Goal: Information Seeking & Learning: Learn about a topic

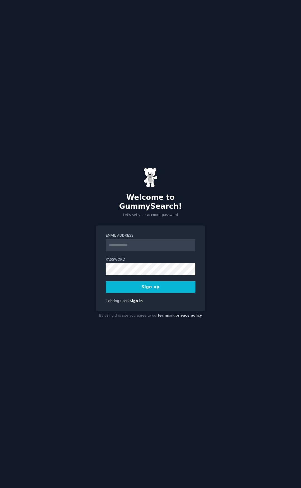
click at [119, 239] on input "Email Address" at bounding box center [151, 245] width 90 height 12
type input "**********"
click at [171, 281] on button "Sign up" at bounding box center [151, 287] width 90 height 12
click at [163, 282] on div "Sign up" at bounding box center [151, 287] width 90 height 12
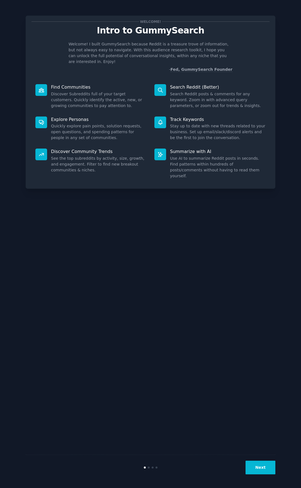
click at [254, 469] on button "Next" at bounding box center [260, 467] width 30 height 14
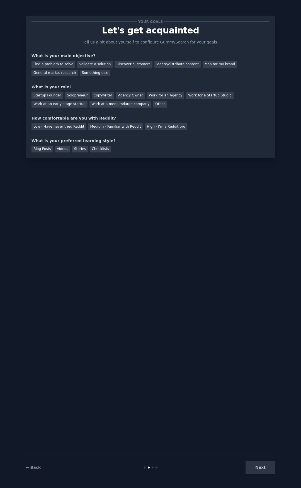
click at [255, 469] on div "Next" at bounding box center [233, 467] width 83 height 14
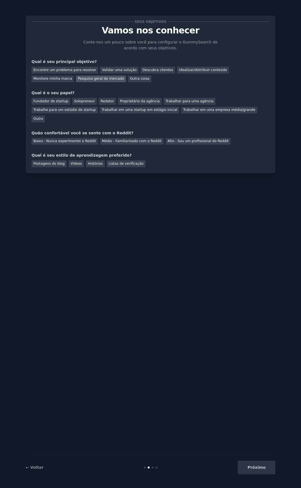
click at [78, 80] on font "Pesquisa geral de mercado" at bounding box center [101, 79] width 46 height 4
click at [49, 103] on font "Fundador de startup" at bounding box center [50, 101] width 35 height 4
click at [255, 469] on div "Próximo" at bounding box center [233, 467] width 83 height 14
click at [124, 139] on font "Médio - Familiarizado com o Reddit" at bounding box center [132, 141] width 60 height 4
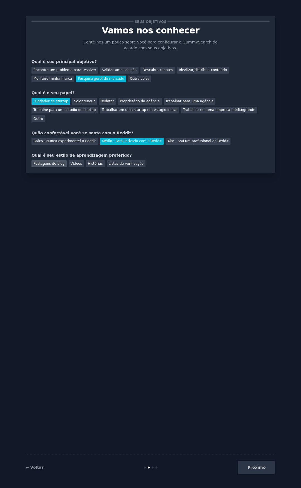
click at [56, 162] on font "Postagens do blog" at bounding box center [48, 164] width 31 height 4
click at [74, 162] on font "Vídeos" at bounding box center [75, 164] width 11 height 4
click at [44, 162] on font "Postagens do blog" at bounding box center [48, 164] width 31 height 4
click at [250, 471] on button "Próximo" at bounding box center [257, 467] width 38 height 14
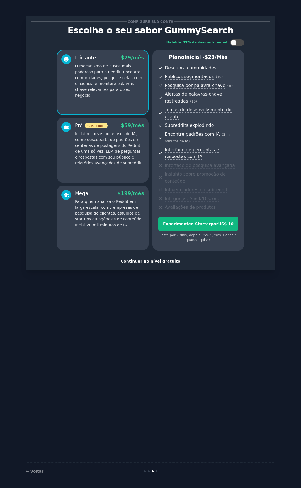
click at [156, 259] on font "Continuar no nível gratuito" at bounding box center [151, 261] width 60 height 4
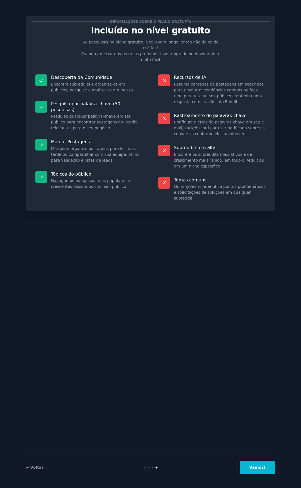
click at [259, 465] on font "Vamos!" at bounding box center [257, 467] width 16 height 4
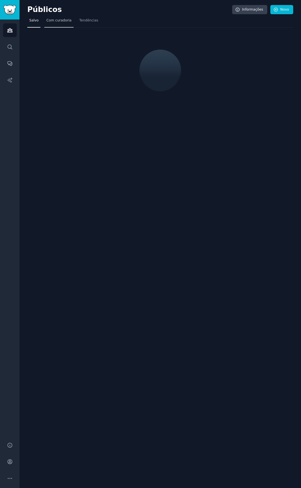
click at [60, 23] on span "Com curadoria" at bounding box center [58, 20] width 25 height 5
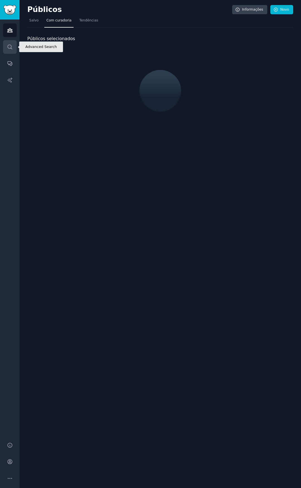
click at [11, 47] on icon "Barra lateral" at bounding box center [10, 47] width 4 height 4
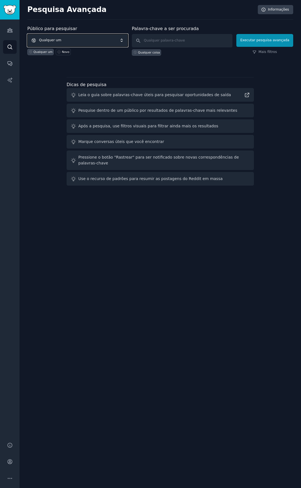
click at [76, 42] on span "Qualquer um" at bounding box center [77, 40] width 101 height 13
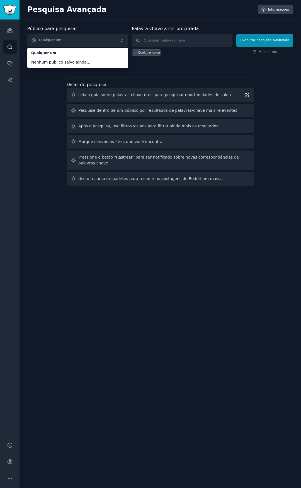
click at [43, 120] on div "Público para pesquisar Qualquer um Qualquer um Nenhum público salvo ainda... Qu…" at bounding box center [160, 106] width 266 height 162
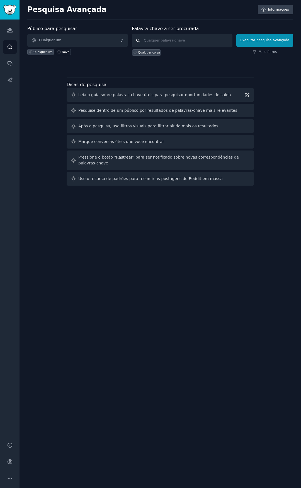
click at [194, 41] on input "text" at bounding box center [182, 40] width 101 height 13
click at [10, 63] on icon "Barra lateral" at bounding box center [10, 63] width 6 height 6
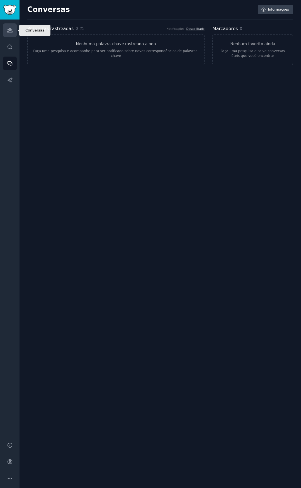
click at [9, 30] on icon "Barra lateral" at bounding box center [9, 30] width 5 height 4
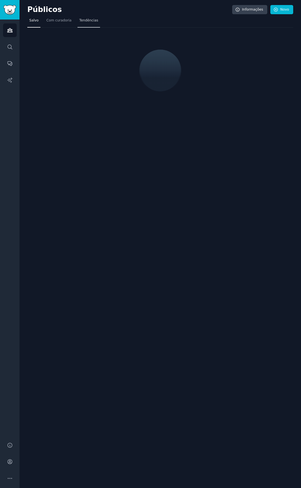
click at [85, 26] on link "Tendências" at bounding box center [88, 21] width 23 height 11
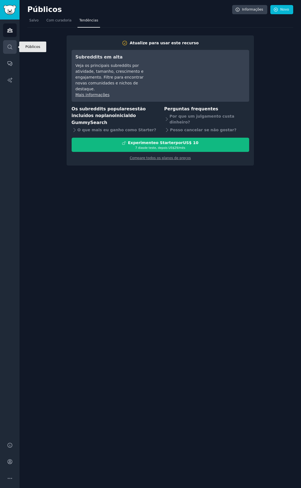
click at [8, 44] on icon "Barra lateral" at bounding box center [10, 47] width 6 height 6
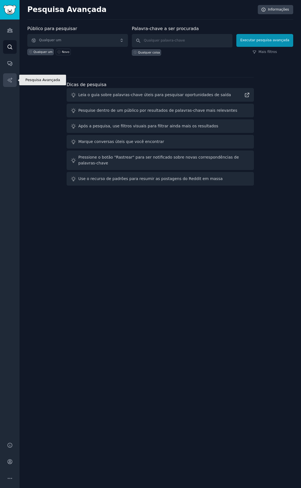
click at [10, 85] on link "Relatórios de IA" at bounding box center [10, 80] width 14 height 14
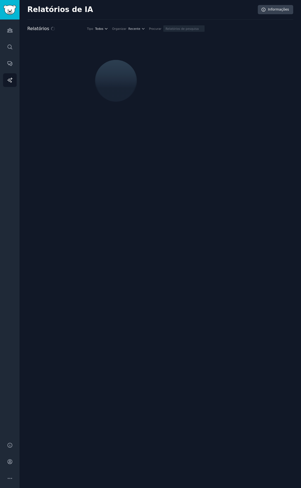
click at [103, 28] on font "Todos" at bounding box center [99, 28] width 8 height 3
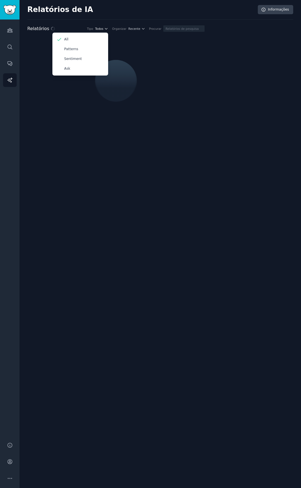
click at [108, 27] on button "Todos" at bounding box center [101, 29] width 13 height 4
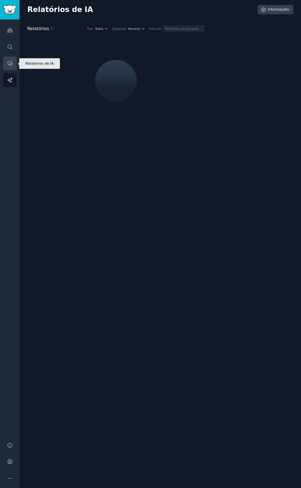
click at [9, 65] on icon "Barra lateral" at bounding box center [10, 63] width 6 height 6
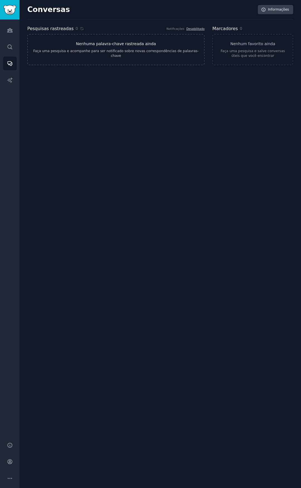
click at [136, 44] on font "Nenhuma palavra-chave rastreada ainda" at bounding box center [116, 44] width 80 height 4
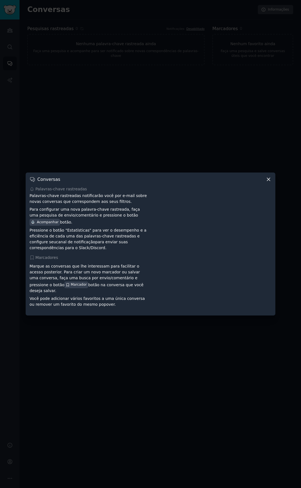
click at [268, 182] on icon at bounding box center [268, 179] width 6 height 6
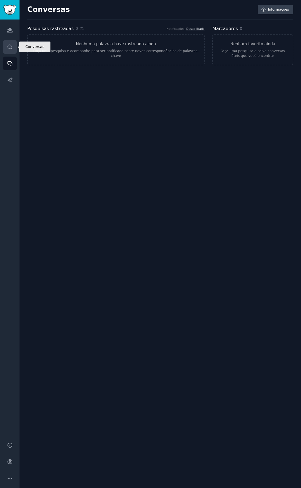
click at [14, 46] on link "Procurar" at bounding box center [10, 47] width 14 height 14
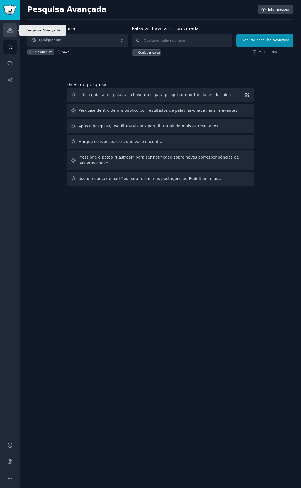
click at [16, 31] on link "Públicos" at bounding box center [10, 30] width 14 height 14
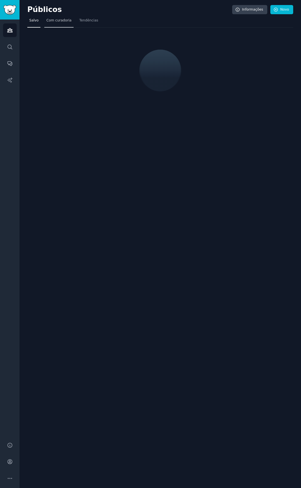
click at [64, 18] on font "Com curadoria" at bounding box center [58, 20] width 25 height 4
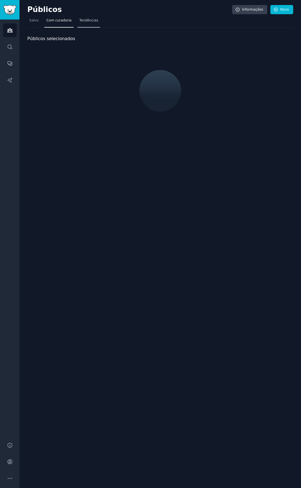
click at [85, 22] on font "Tendências" at bounding box center [88, 20] width 19 height 4
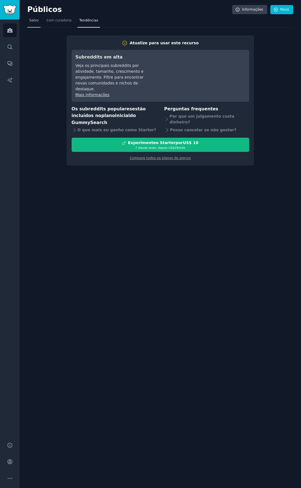
click at [35, 20] on font "Salvo" at bounding box center [33, 20] width 9 height 4
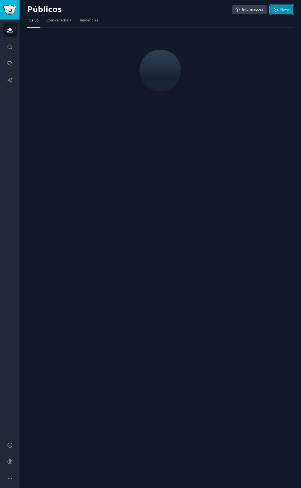
click at [280, 10] on link "Novo" at bounding box center [281, 9] width 23 height 9
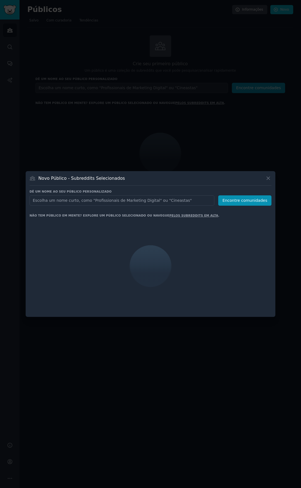
click at [112, 203] on input "text" at bounding box center [122, 200] width 185 height 10
type input "Pet"
click at [239, 200] on font "Encontre comunidades" at bounding box center [244, 200] width 45 height 4
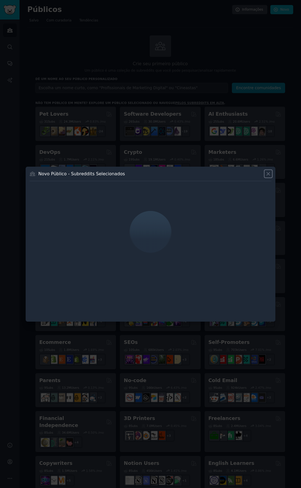
click at [268, 174] on icon at bounding box center [268, 174] width 6 height 6
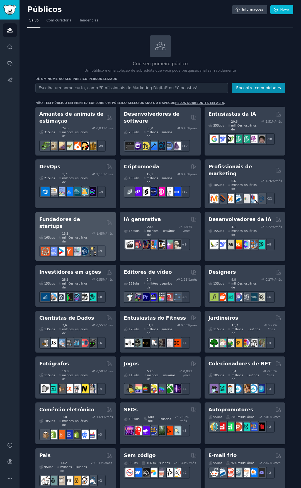
scroll to position [1, 0]
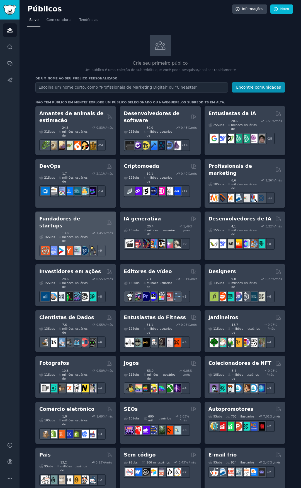
click at [67, 229] on div "16 Subs ​ 13,8 milhões de usuários 1,45 %/mês r/crescermeunegócio + 9" at bounding box center [75, 242] width 73 height 27
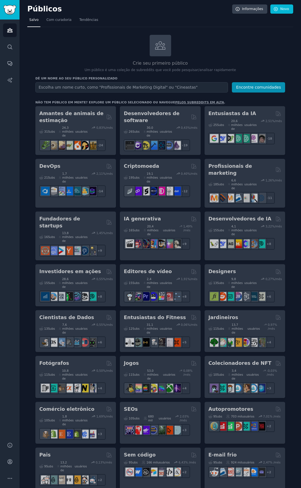
click at [106, 208] on div "Amantes de animais de estimação 31 Subs ​ 24,3 milhões de usuários 0,83 %/mês +…" at bounding box center [160, 437] width 250 height 663
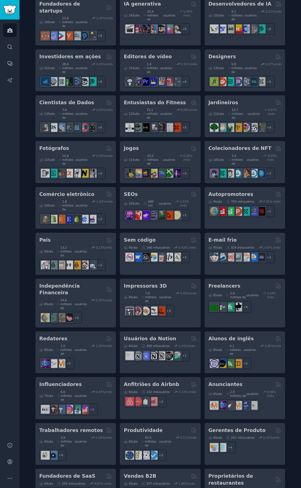
scroll to position [0, 0]
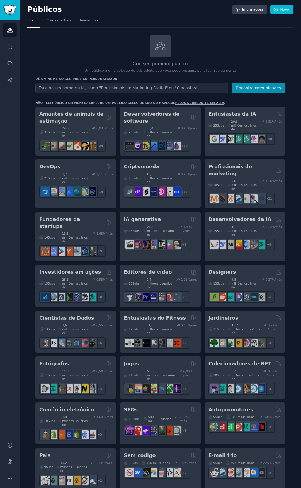
click at [106, 203] on div "Amantes de animais de estimação 31 Subs ​ 24,3 milhões de usuários 0,83 %/mês +…" at bounding box center [160, 438] width 250 height 663
click at [256, 86] on font "Encontre comunidades" at bounding box center [258, 88] width 45 height 4
click at [137, 84] on input "text" at bounding box center [131, 88] width 192 height 10
click at [59, 24] on link "Com curadoria" at bounding box center [58, 21] width 29 height 11
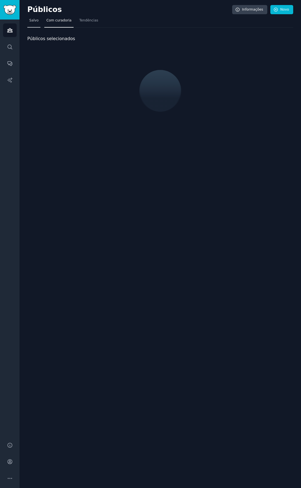
click at [28, 21] on link "Salvo" at bounding box center [33, 21] width 13 height 11
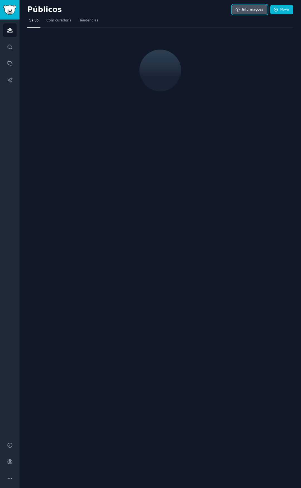
click at [255, 8] on font "Informações" at bounding box center [252, 10] width 21 height 4
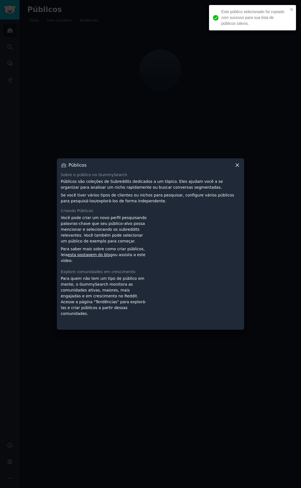
click at [234, 168] on div "Públicos" at bounding box center [150, 165] width 179 height 6
click at [238, 165] on icon at bounding box center [237, 165] width 3 height 3
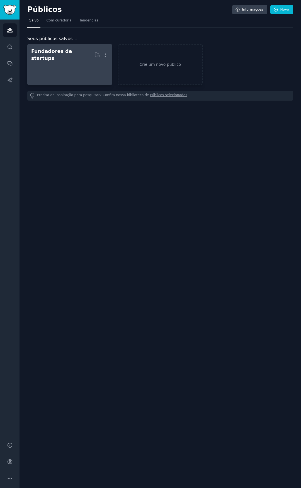
click at [81, 65] on div at bounding box center [69, 72] width 77 height 20
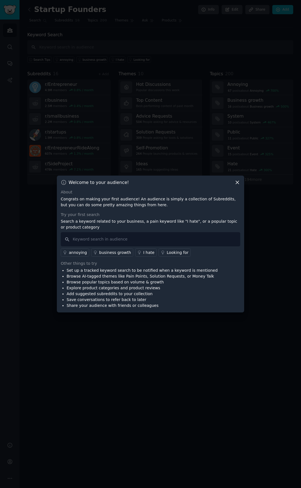
click at [236, 184] on icon at bounding box center [237, 182] width 3 height 3
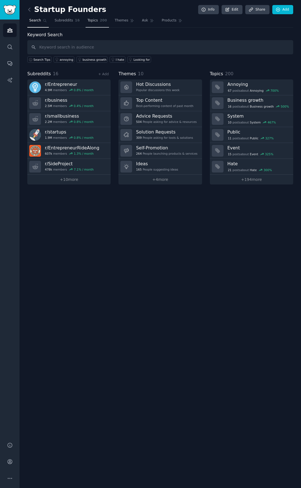
click at [90, 20] on span "Topics" at bounding box center [92, 20] width 10 height 5
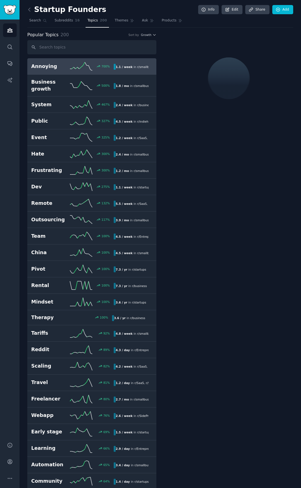
click at [73, 69] on icon at bounding box center [81, 66] width 22 height 8
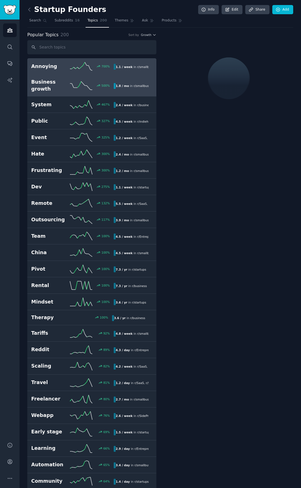
click at [47, 84] on h2 "Business growth" at bounding box center [50, 86] width 39 height 14
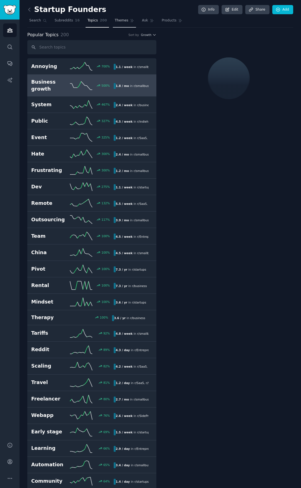
click at [120, 22] on span "Themes" at bounding box center [122, 20] width 14 height 5
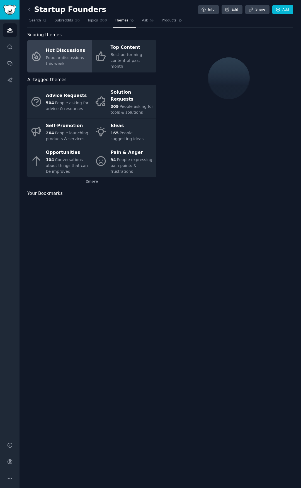
click at [48, 55] on span "Popular discussions this week" at bounding box center [65, 60] width 38 height 10
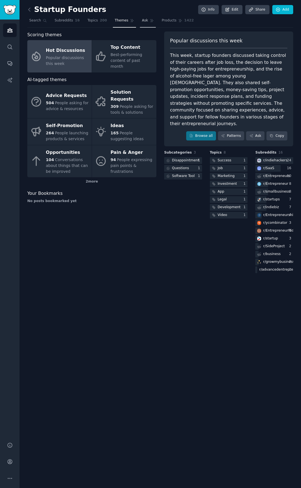
click at [140, 16] on link "Ask" at bounding box center [148, 21] width 16 height 11
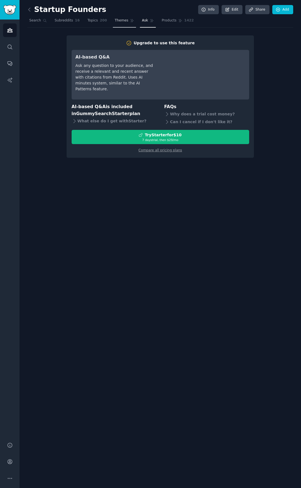
click at [120, 21] on span "Themes" at bounding box center [122, 20] width 14 height 5
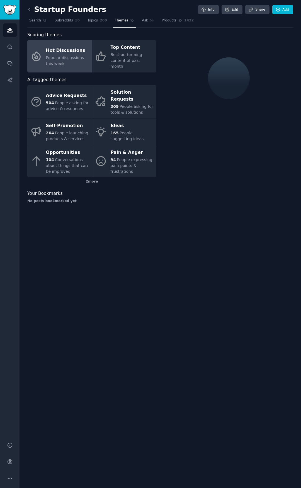
click at [167, 16] on div "Startup Founders Info Edit Share Add" at bounding box center [160, 10] width 266 height 11
click at [164, 20] on span "Products" at bounding box center [169, 20] width 15 height 5
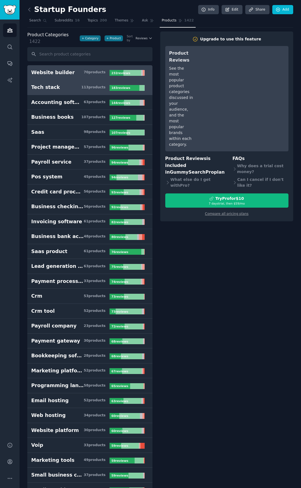
click at [76, 84] on h3 "Tech stack 113 product s" at bounding box center [70, 87] width 78 height 7
click at [76, 80] on link "Tech stack 113 product s 183 review s" at bounding box center [89, 87] width 125 height 15
click at [147, 36] on button "Reviews" at bounding box center [144, 38] width 17 height 4
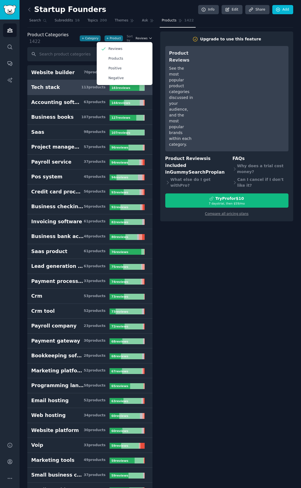
click at [149, 36] on icon "button" at bounding box center [150, 38] width 4 height 4
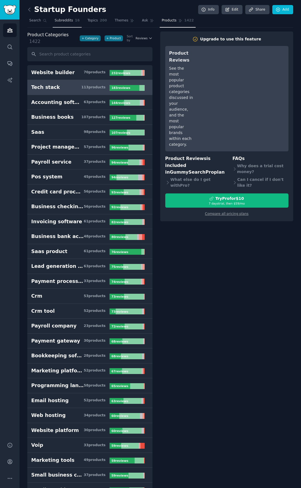
click at [64, 20] on span "Subreddits" at bounding box center [64, 20] width 18 height 5
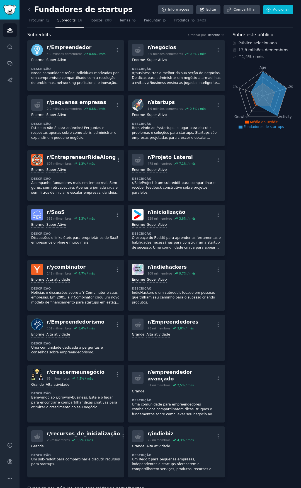
drag, startPoint x: 94, startPoint y: 18, endPoint x: 106, endPoint y: 30, distance: 17.3
click at [94, 18] on link "Tópicos 200" at bounding box center [100, 21] width 25 height 11
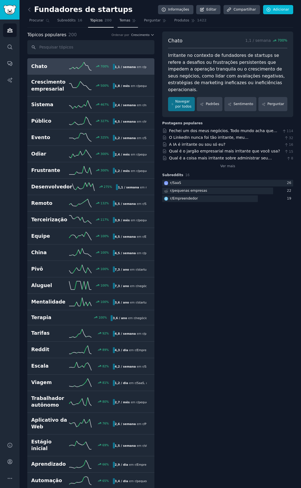
click at [120, 21] on font "Temas" at bounding box center [125, 20] width 11 height 4
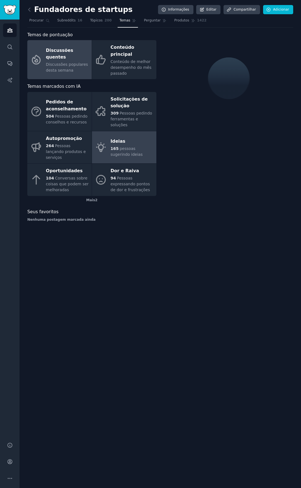
click at [115, 146] on div "165 pessoas sugerindo ideias" at bounding box center [132, 152] width 43 height 12
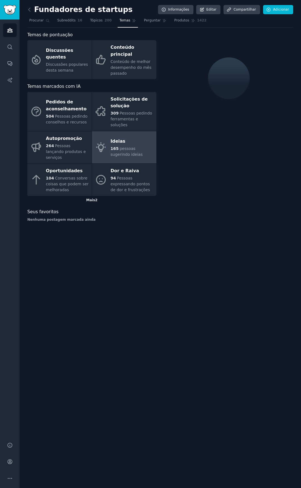
click at [93, 198] on font "Mais" at bounding box center [90, 200] width 9 height 4
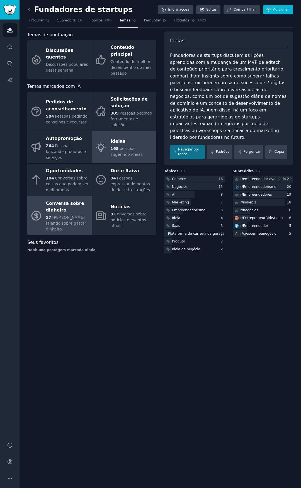
click at [69, 200] on font "Conversa sobre dinheiro" at bounding box center [67, 207] width 43 height 14
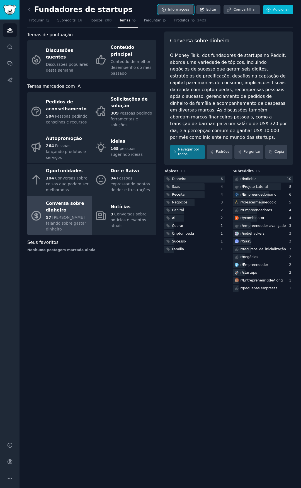
click at [172, 8] on link "Informações" at bounding box center [175, 9] width 35 height 9
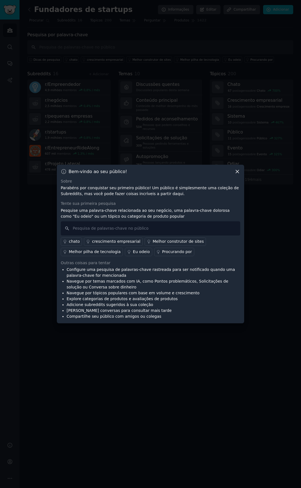
click at [237, 172] on icon at bounding box center [237, 172] width 6 height 6
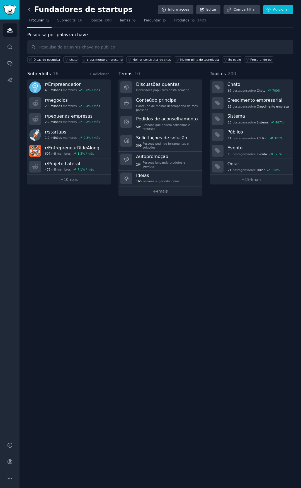
click at [30, 12] on icon at bounding box center [29, 10] width 6 height 6
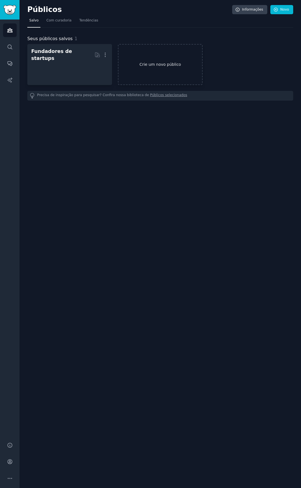
click at [149, 63] on font "Crie um novo público" at bounding box center [161, 64] width 42 height 4
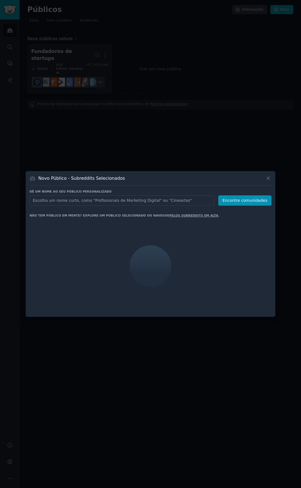
click at [150, 201] on input "text" at bounding box center [122, 200] width 185 height 10
click at [105, 203] on input "text" at bounding box center [122, 200] width 185 height 10
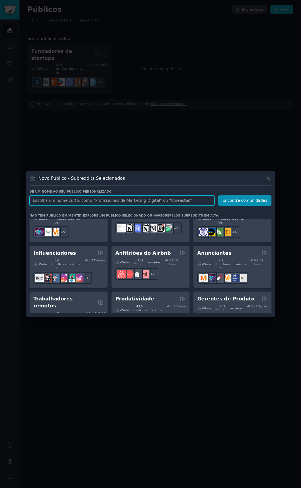
scroll to position [419, 0]
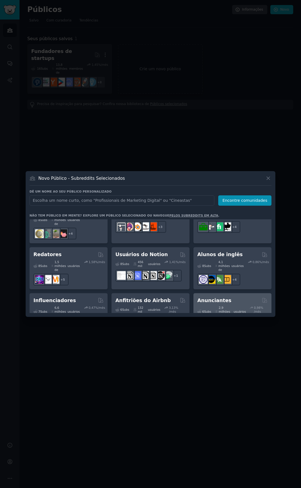
click at [257, 319] on div at bounding box center [232, 325] width 70 height 12
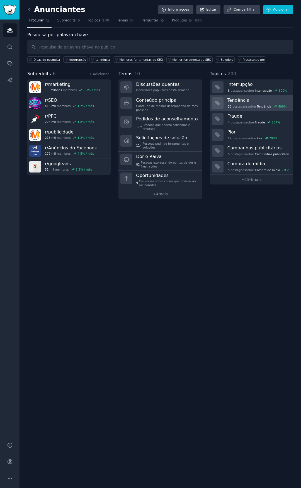
click at [243, 98] on font "Tendência" at bounding box center [238, 100] width 22 height 5
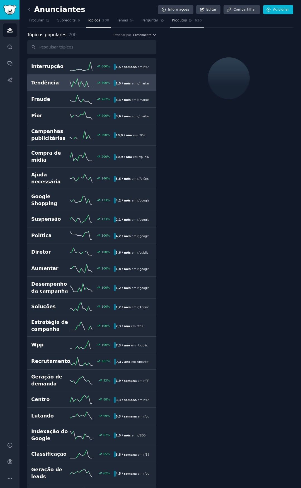
click at [173, 20] on font "Produtos" at bounding box center [179, 20] width 15 height 4
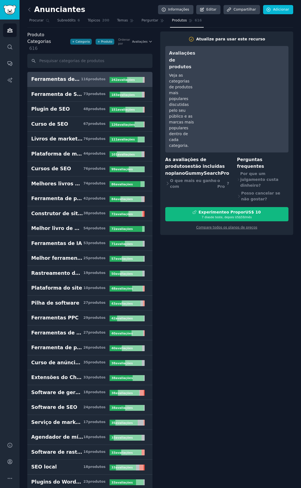
click at [124, 78] on font "avaliações" at bounding box center [126, 79] width 17 height 3
click at [142, 20] on font "Perguntar" at bounding box center [150, 20] width 17 height 4
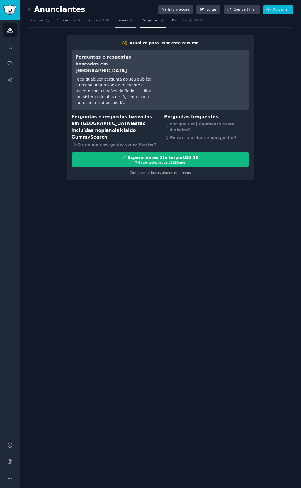
click at [118, 24] on link "Temas" at bounding box center [125, 21] width 21 height 11
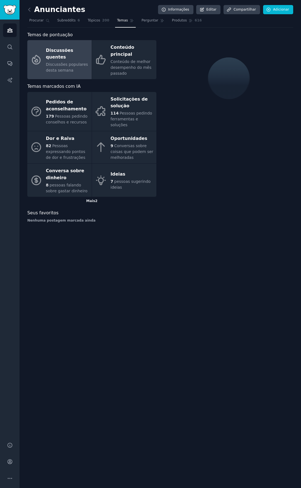
click at [94, 199] on font "Mais" at bounding box center [90, 201] width 9 height 4
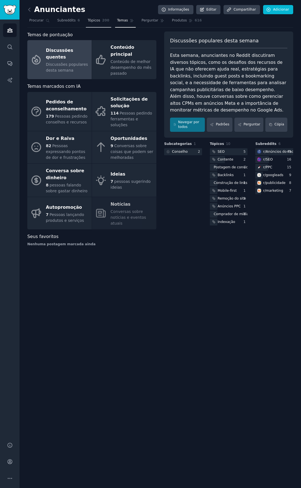
click at [90, 22] on font "Tópicos" at bounding box center [94, 20] width 13 height 4
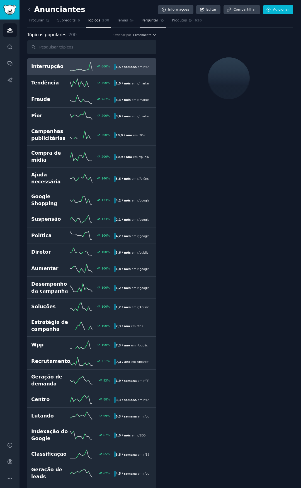
click at [143, 20] on font "Perguntar" at bounding box center [150, 20] width 17 height 4
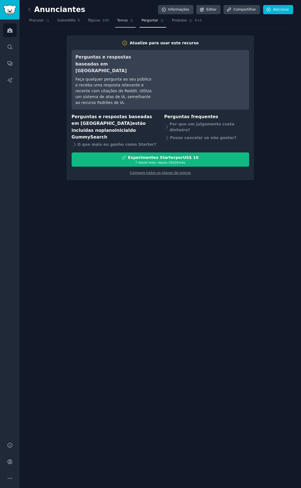
click at [117, 20] on font "Temas" at bounding box center [122, 20] width 11 height 4
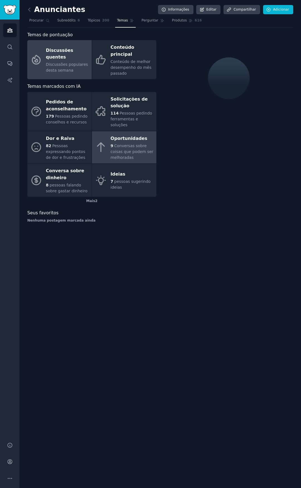
click at [121, 143] on font "Conversas sobre coisas que podem ser melhoradas" at bounding box center [132, 151] width 43 height 16
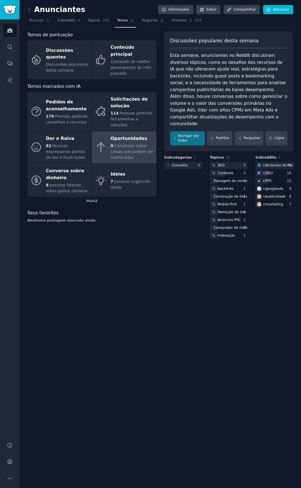
click at [120, 143] on font "Conversas sobre coisas que podem ser melhoradas" at bounding box center [132, 151] width 43 height 16
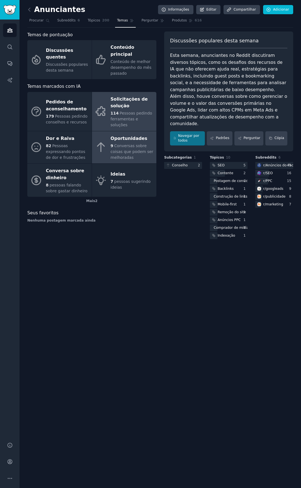
click at [135, 101] on font "Solicitações de solução" at bounding box center [132, 103] width 43 height 14
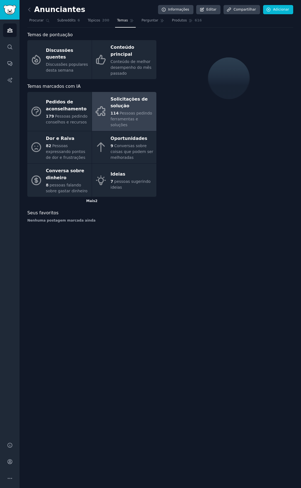
click at [88, 199] on font "Mais" at bounding box center [90, 201] width 9 height 4
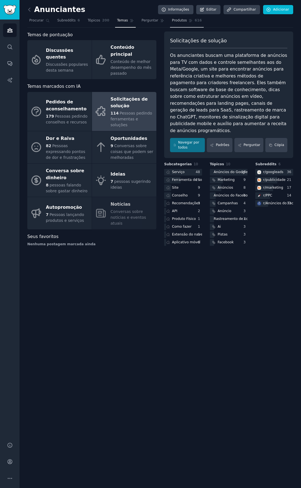
click at [184, 24] on link "Produtos 616" at bounding box center [187, 21] width 34 height 11
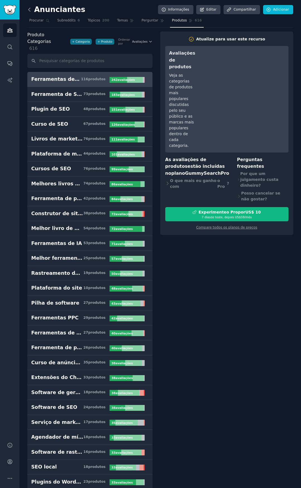
click at [30, 8] on icon at bounding box center [29, 9] width 2 height 3
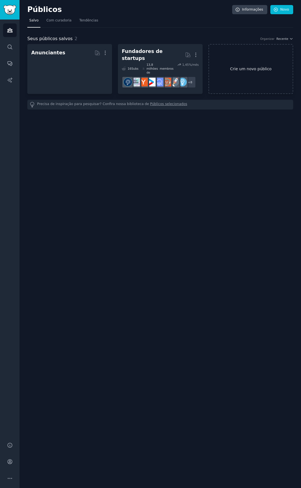
click at [263, 71] on link "Crie um novo público" at bounding box center [250, 69] width 85 height 50
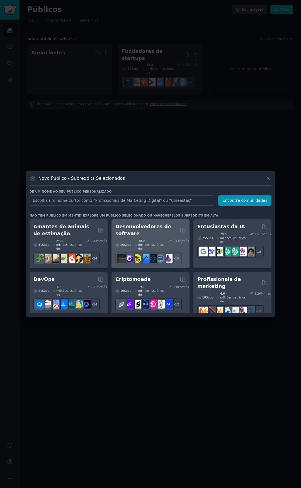
click at [150, 224] on font "Desenvolvedores de software" at bounding box center [143, 230] width 56 height 13
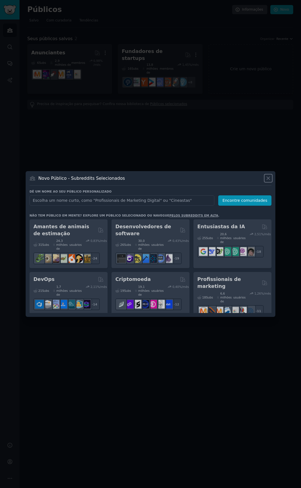
click at [270, 177] on icon at bounding box center [268, 178] width 6 height 6
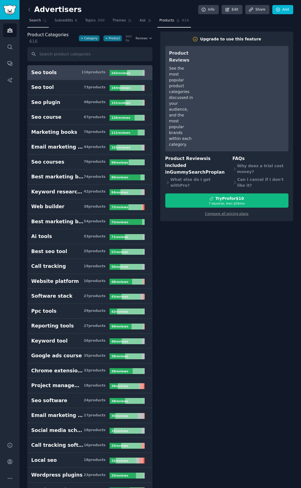
click at [32, 21] on span "Search" at bounding box center [35, 20] width 12 height 5
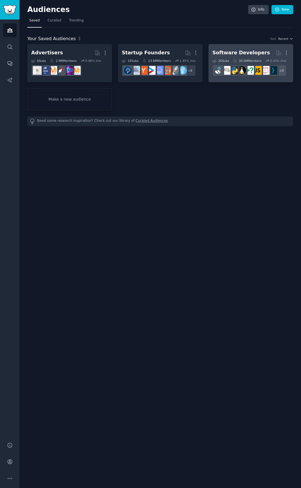
click at [250, 48] on h2 "Software Developers More" at bounding box center [250, 53] width 77 height 10
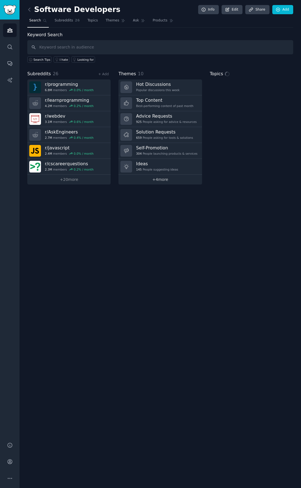
click at [159, 182] on link "+ 4 more" at bounding box center [159, 180] width 83 height 10
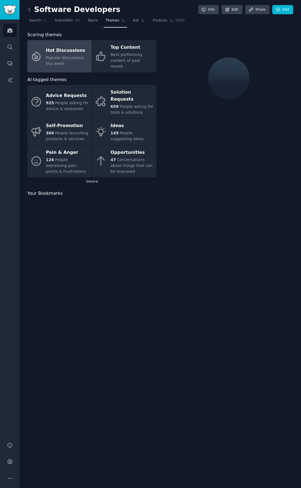
click at [31, 12] on icon at bounding box center [29, 10] width 6 height 6
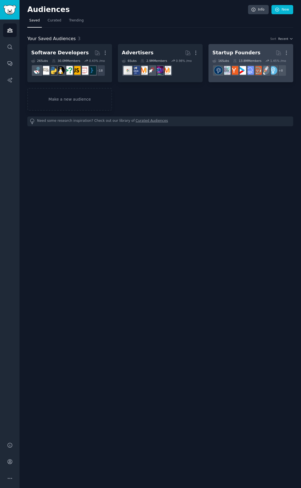
click at [250, 57] on h2 "Startup Founders More" at bounding box center [250, 53] width 77 height 10
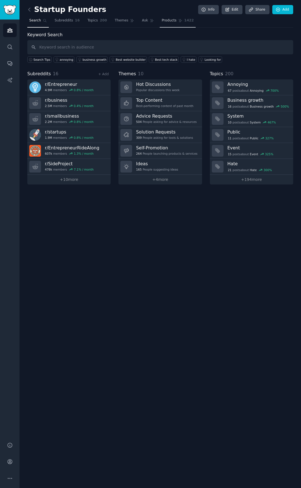
click at [162, 20] on span "Products" at bounding box center [169, 20] width 15 height 5
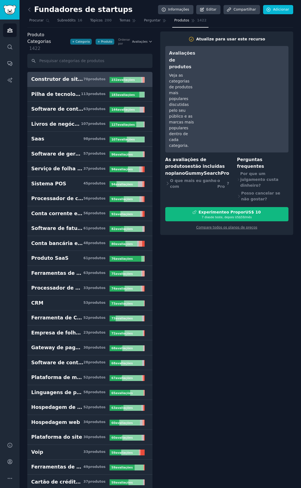
click at [123, 22] on font "Temas" at bounding box center [125, 20] width 11 height 4
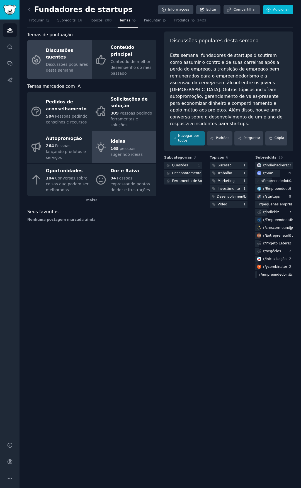
click at [118, 138] on font "Ideias" at bounding box center [118, 141] width 15 height 7
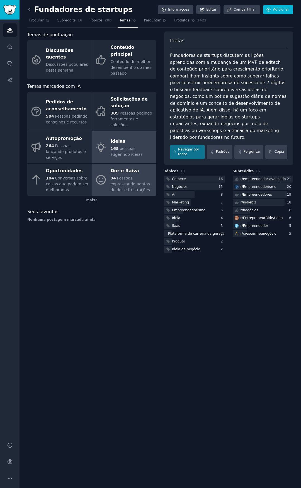
click at [123, 176] on font "Pessoas expressando pontos de dor e frustrações" at bounding box center [131, 184] width 40 height 16
